Goal: Task Accomplishment & Management: Complete application form

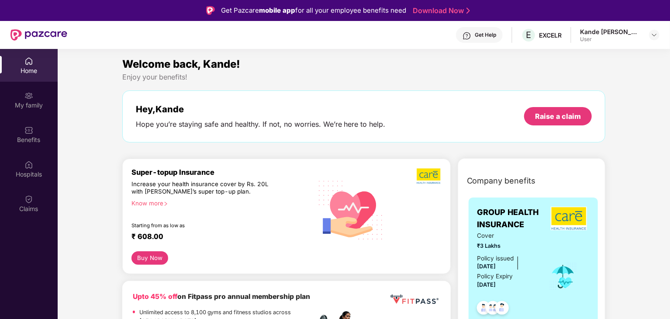
click at [23, 65] on div "Home" at bounding box center [29, 65] width 58 height 33
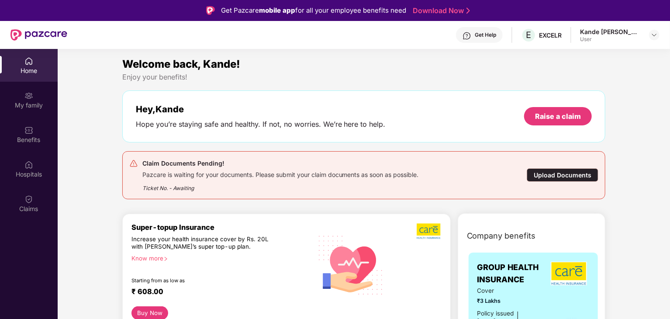
click at [558, 174] on div "Upload Documents" at bounding box center [562, 175] width 72 height 14
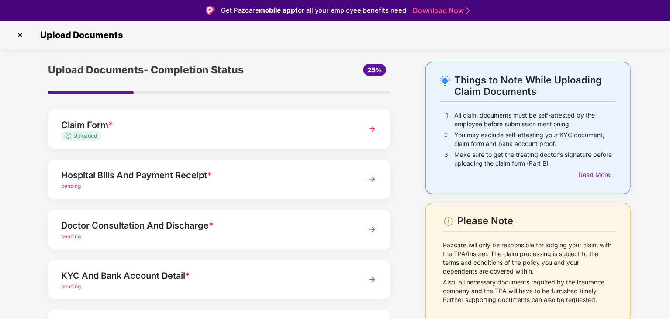
click at [222, 190] on div "pending" at bounding box center [205, 186] width 289 height 8
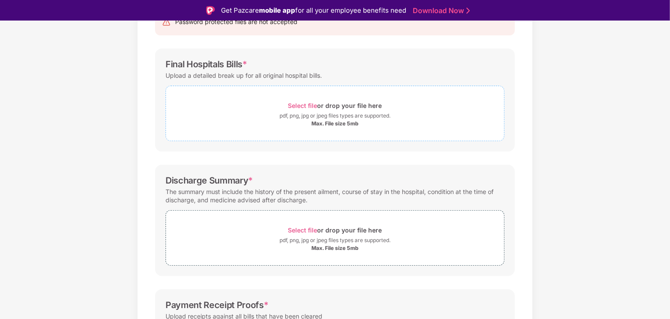
scroll to position [106, 0]
click at [327, 120] on div "pdf, png, jpg or jpeg files types are supported." at bounding box center [334, 116] width 111 height 9
click at [339, 107] on div "Select file or drop your file here" at bounding box center [335, 106] width 94 height 12
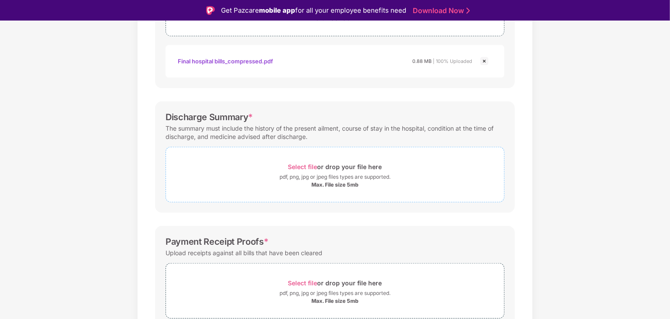
scroll to position [213, 0]
click at [351, 177] on div "pdf, png, jpg or jpeg files types are supported." at bounding box center [334, 175] width 111 height 9
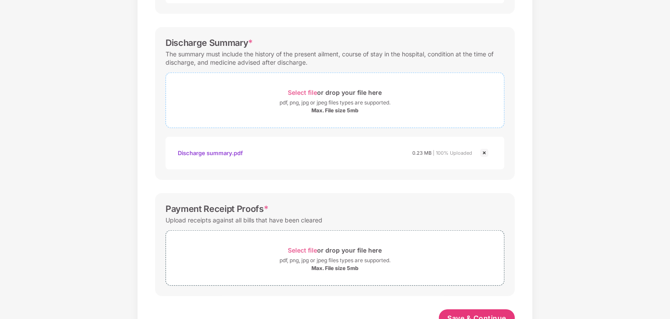
scroll to position [294, 0]
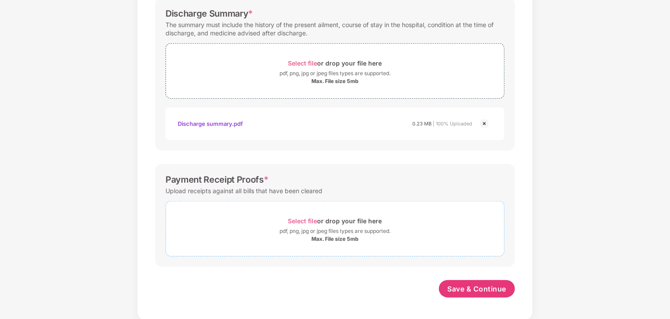
click at [339, 227] on div "pdf, png, jpg or jpeg files types are supported." at bounding box center [334, 231] width 111 height 9
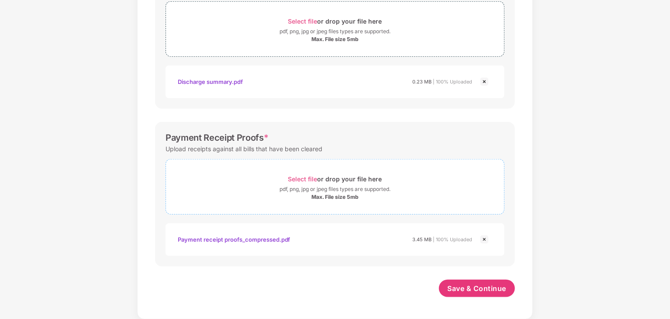
scroll to position [335, 0]
click at [462, 288] on span "Save & Continue" at bounding box center [476, 289] width 59 height 10
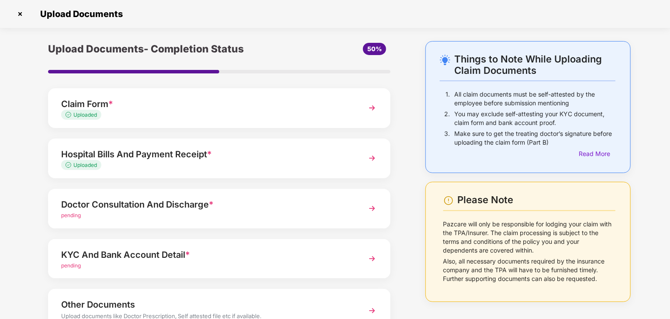
scroll to position [55, 0]
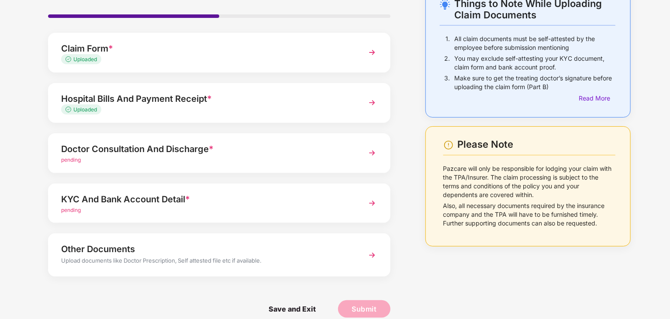
click at [232, 152] on div "Doctor Consultation And Discharge *" at bounding box center [205, 149] width 289 height 14
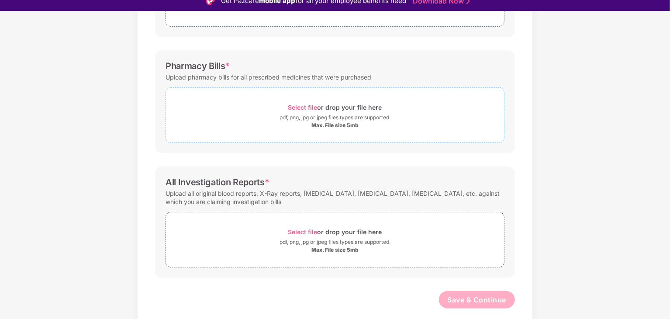
scroll to position [0, 0]
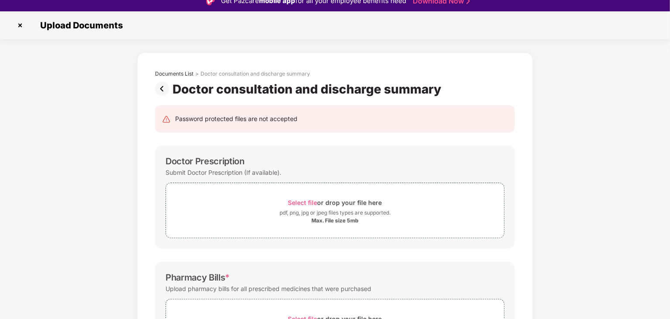
click at [164, 85] on img at bounding box center [163, 89] width 17 height 14
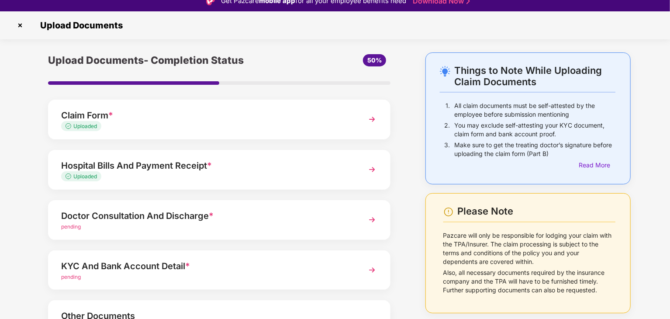
scroll to position [67, 0]
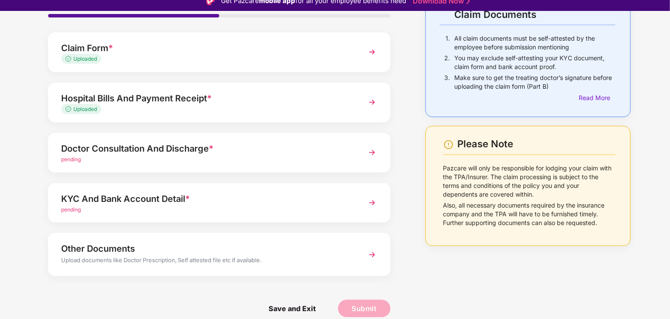
click at [295, 208] on div "pending" at bounding box center [205, 210] width 289 height 8
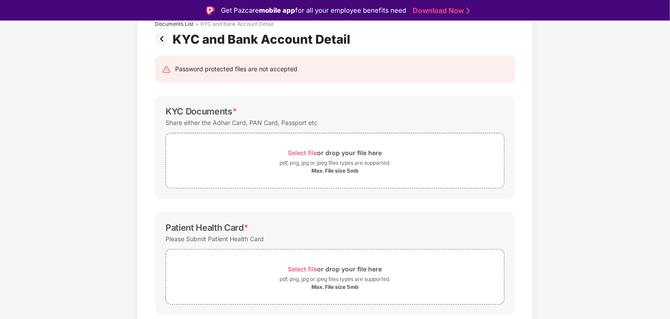
scroll to position [0, 0]
